Goal: Find specific page/section: Find specific page/section

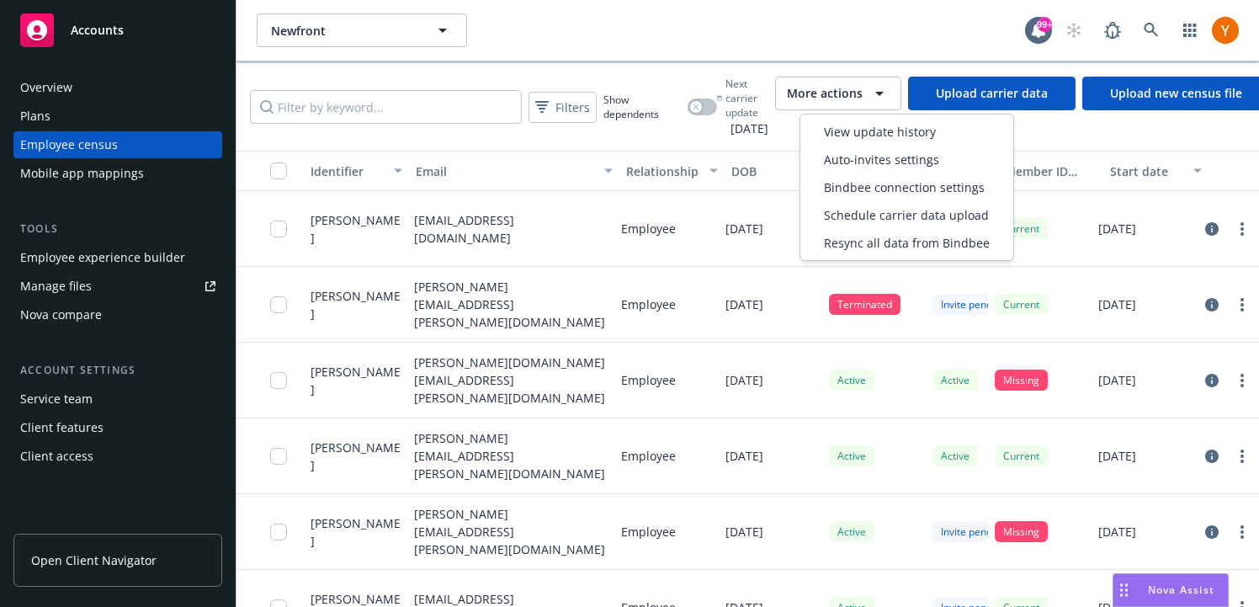
click at [833, 104] on button "More actions" at bounding box center [838, 94] width 126 height 34
click at [836, 185] on span "Bindbee connection settings" at bounding box center [904, 187] width 161 height 18
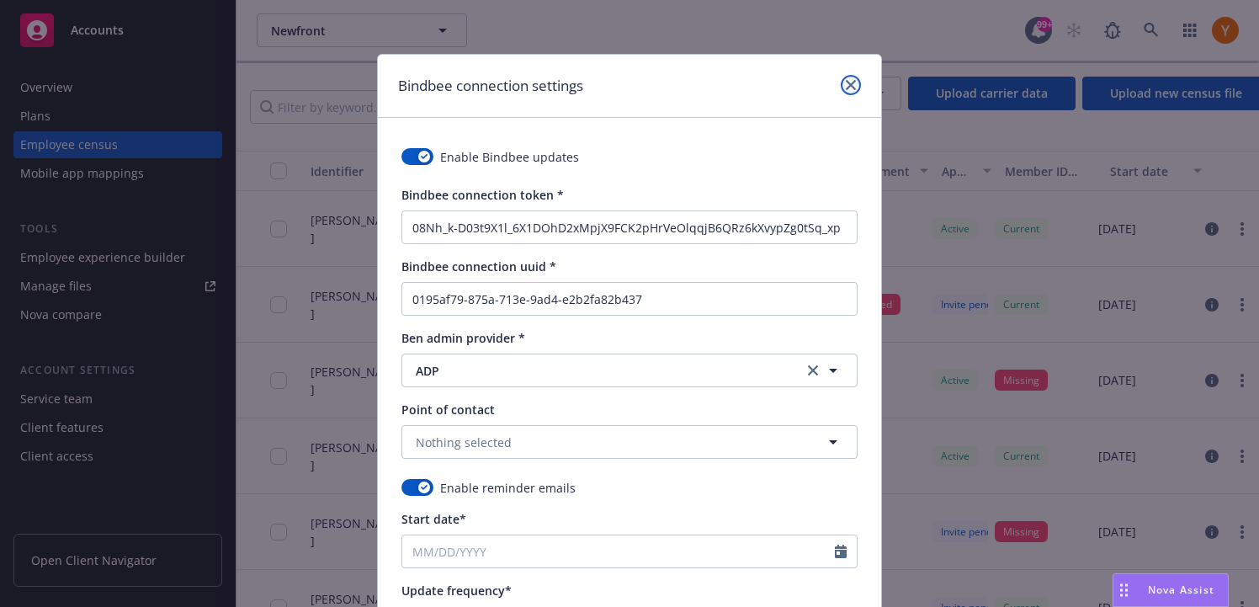
click at [846, 81] on icon "close" at bounding box center [851, 85] width 10 height 10
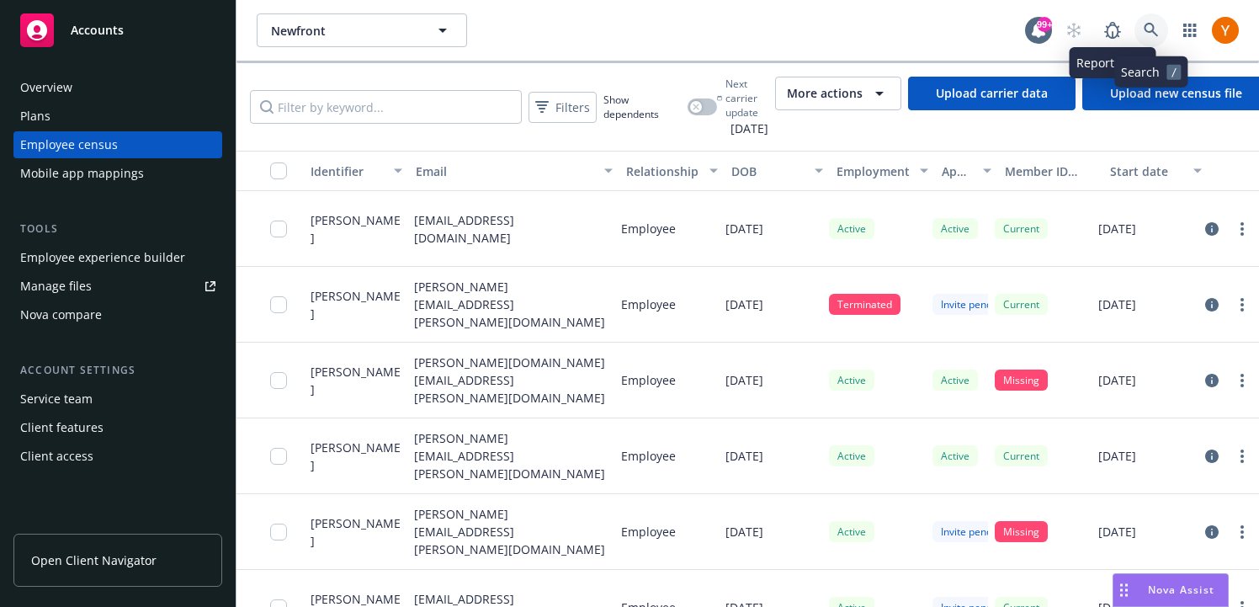
click at [1149, 16] on link at bounding box center [1152, 30] width 34 height 34
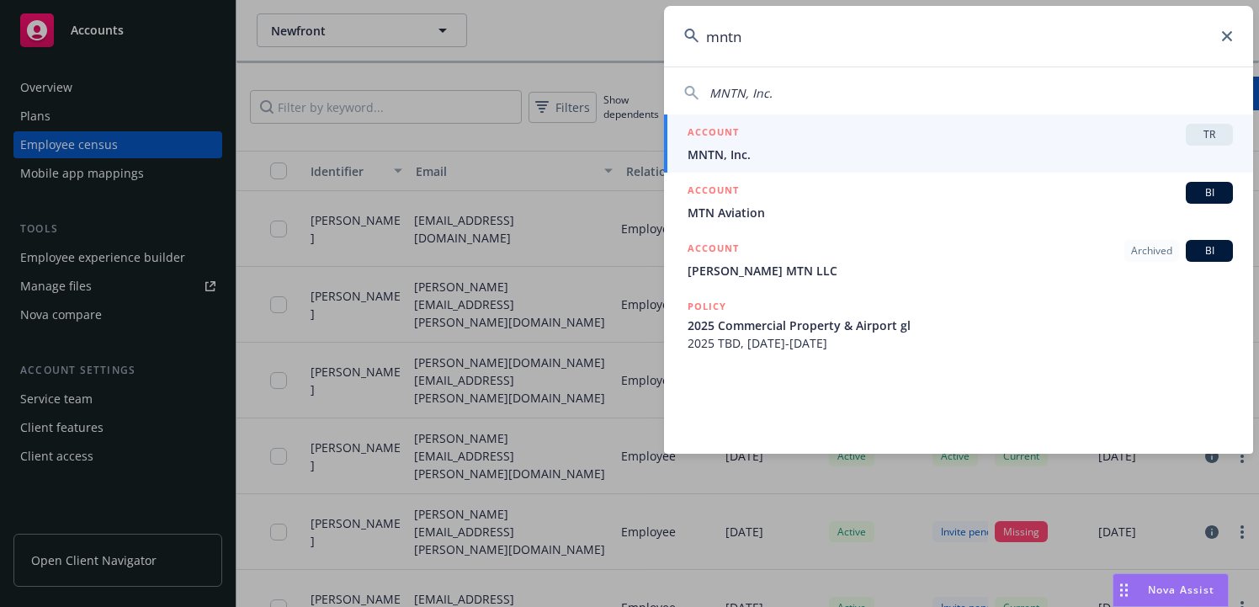
type input "mntn"
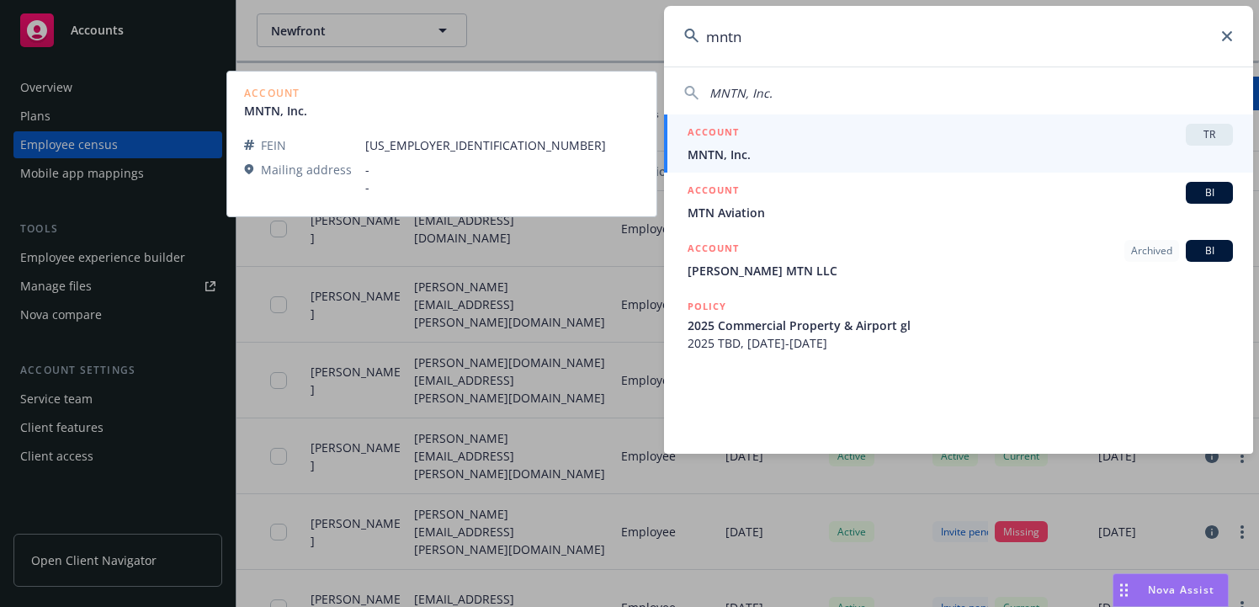
click at [801, 146] on span "MNTN, Inc." at bounding box center [960, 155] width 545 height 18
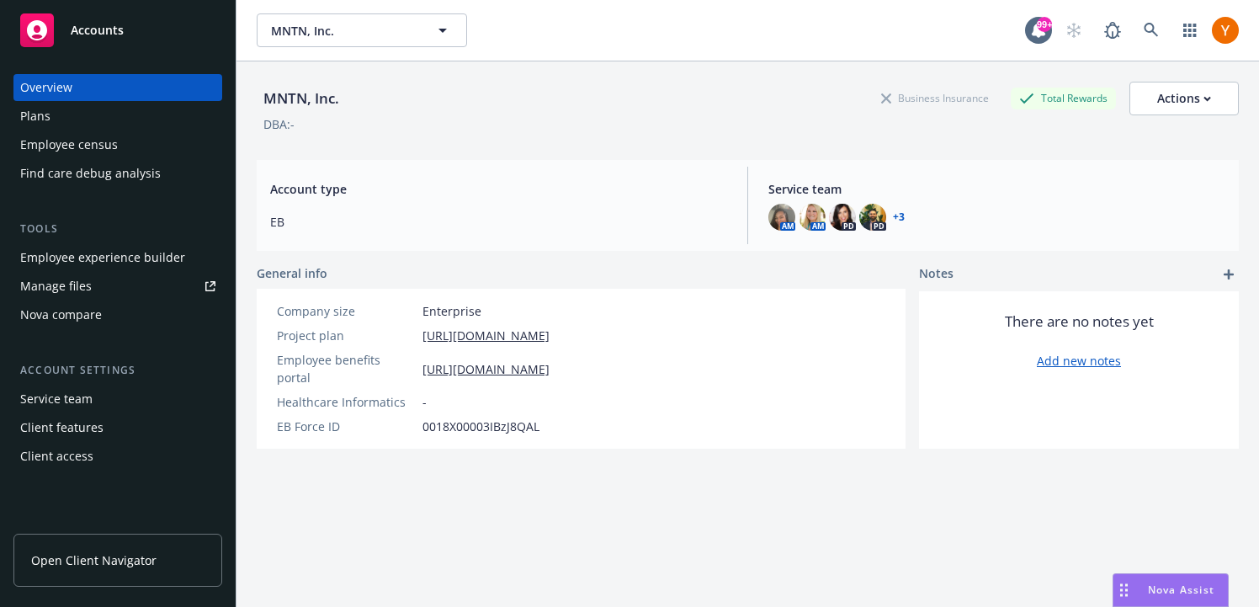
click at [157, 142] on div "Employee census" at bounding box center [117, 144] width 195 height 27
